Goal: Transaction & Acquisition: Purchase product/service

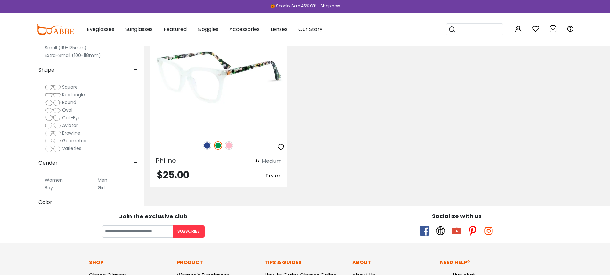
click at [206, 146] on img at bounding box center [207, 145] width 8 height 8
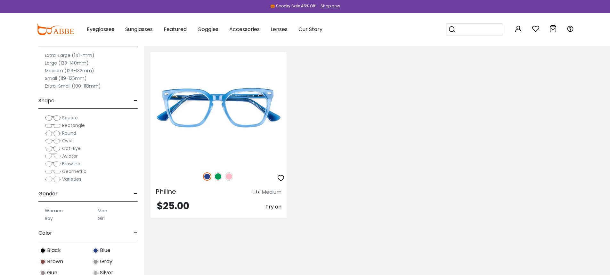
scroll to position [88, 0]
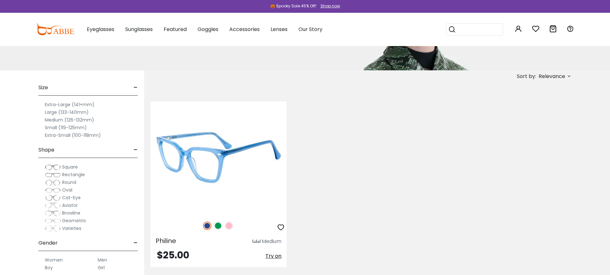
click at [241, 157] on img at bounding box center [218, 157] width 136 height 113
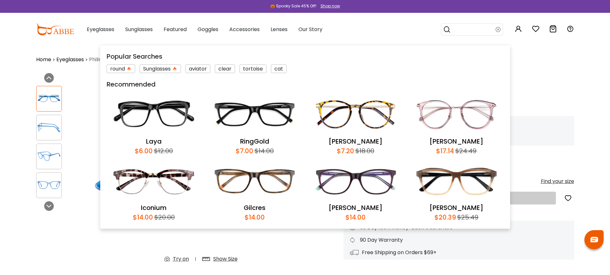
click at [462, 30] on input "search" at bounding box center [473, 30] width 45 height 12
paste input "**********"
type input "*********"
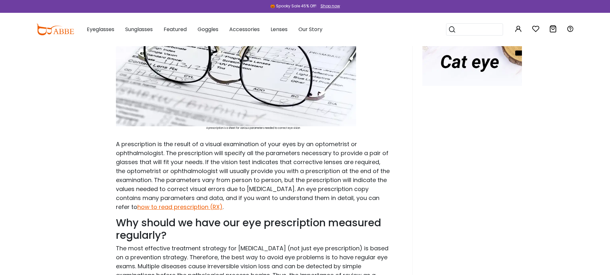
scroll to position [375, 0]
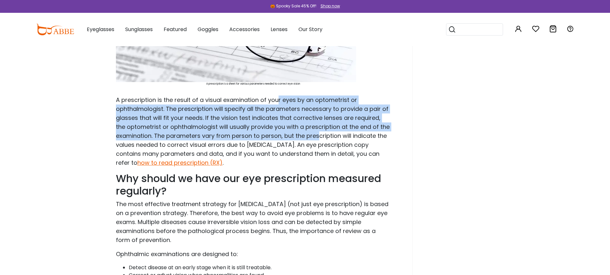
drag, startPoint x: 277, startPoint y: 100, endPoint x: 319, endPoint y: 138, distance: 56.4
click at [319, 138] on p "A prescription is the result of a visual examination of your eyes by an optomet…" at bounding box center [253, 131] width 275 height 72
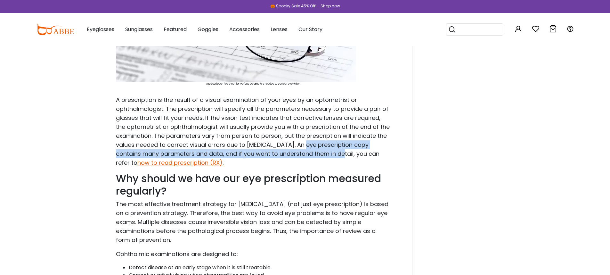
drag, startPoint x: 294, startPoint y: 143, endPoint x: 312, endPoint y: 154, distance: 21.5
click at [312, 154] on p "A prescription is the result of a visual examination of your eyes by an optomet…" at bounding box center [253, 131] width 275 height 72
drag, startPoint x: 288, startPoint y: 143, endPoint x: 333, endPoint y: 150, distance: 45.7
click at [333, 150] on p "A prescription is the result of a visual examination of your eyes by an optomet…" at bounding box center [253, 131] width 275 height 72
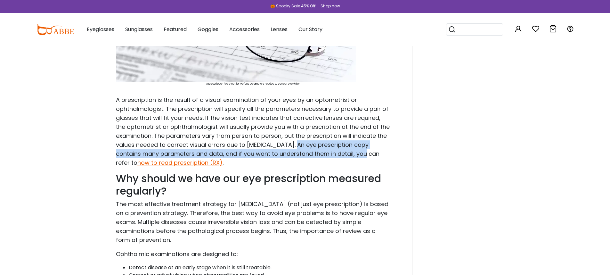
click at [333, 150] on p "A prescription is the result of a visual examination of your eyes by an optomet…" at bounding box center [253, 131] width 275 height 72
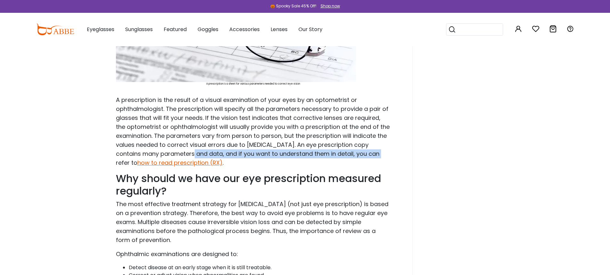
drag, startPoint x: 190, startPoint y: 152, endPoint x: 349, endPoint y: 151, distance: 158.8
click at [349, 151] on p "A prescription is the result of a visual examination of your eyes by an optomet…" at bounding box center [253, 131] width 275 height 72
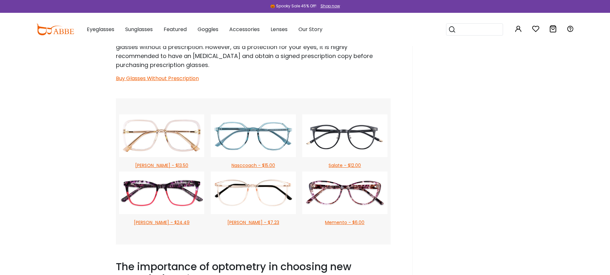
scroll to position [793, 0]
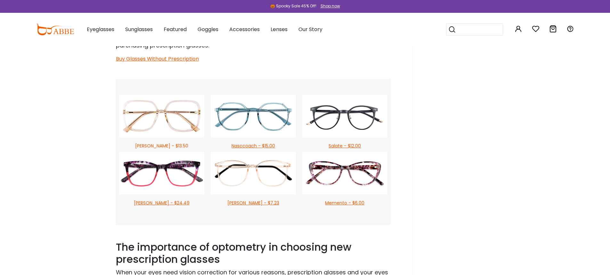
click at [174, 120] on img at bounding box center [161, 116] width 85 height 43
click at [261, 126] on img at bounding box center [253, 116] width 85 height 43
click at [324, 116] on img at bounding box center [344, 116] width 85 height 43
